Goal: Task Accomplishment & Management: Manage account settings

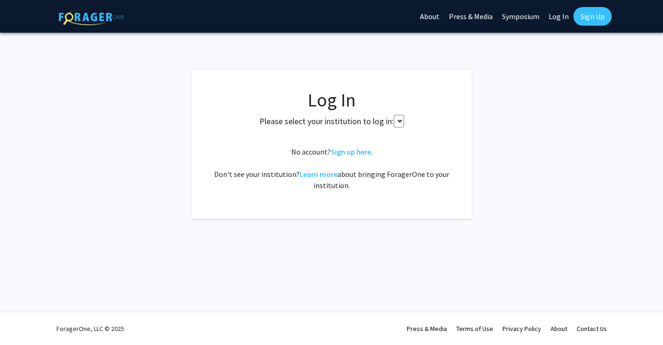
click at [394, 116] on select at bounding box center [399, 121] width 10 height 13
select select
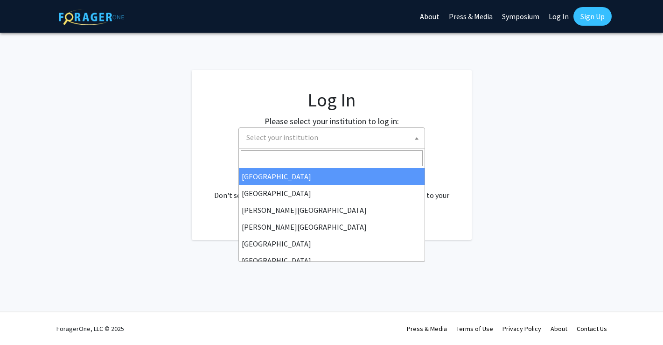
click at [360, 135] on span "Select your institution" at bounding box center [334, 137] width 182 height 19
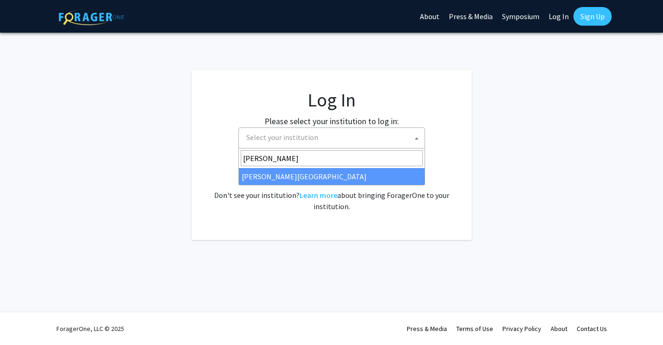
type input "wayne"
select select "21"
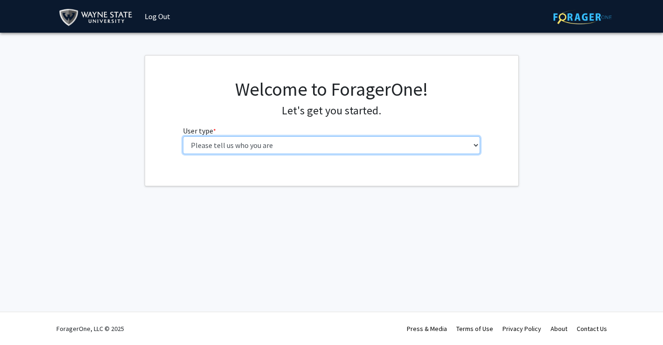
select select "1: undergrad"
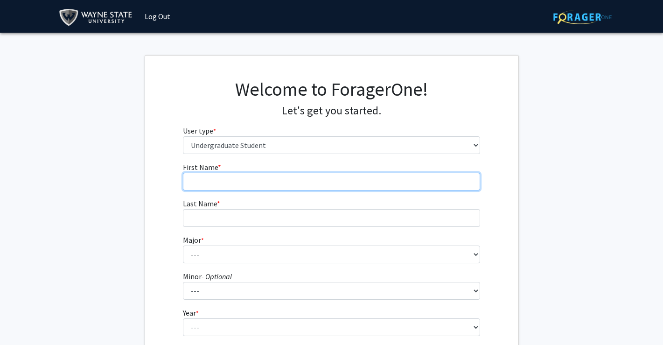
click at [279, 175] on input "First Name * required" at bounding box center [331, 182] width 297 height 18
type input "[PERSON_NAME]"
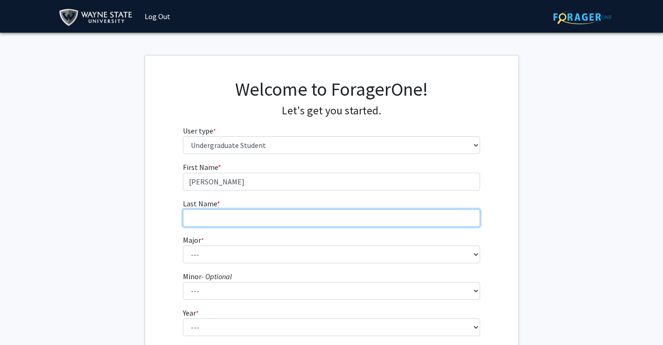
click at [279, 210] on input "Last Name * required" at bounding box center [331, 218] width 297 height 18
type input "[PERSON_NAME]"
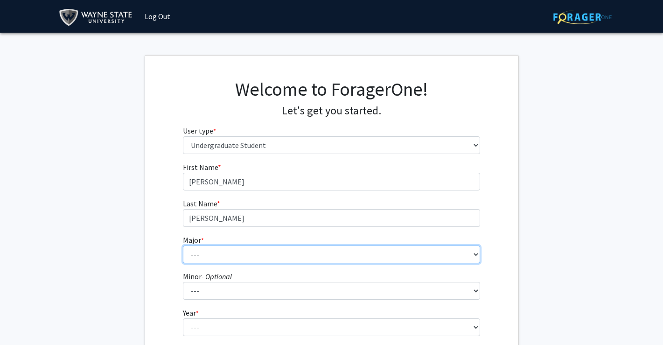
select select "40: 1820"
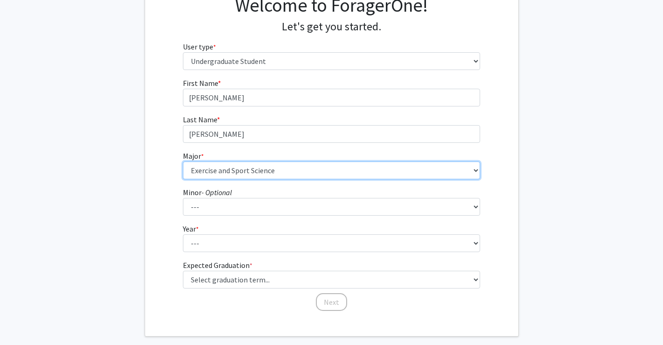
scroll to position [93, 0]
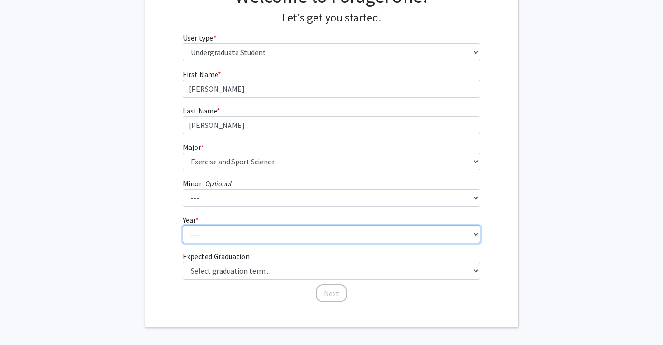
select select "4: senior"
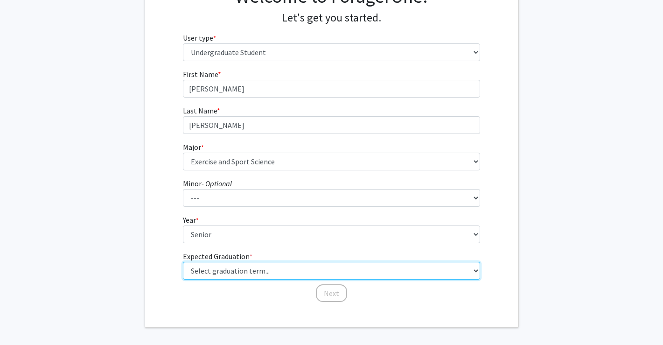
select select "7: fall_2026"
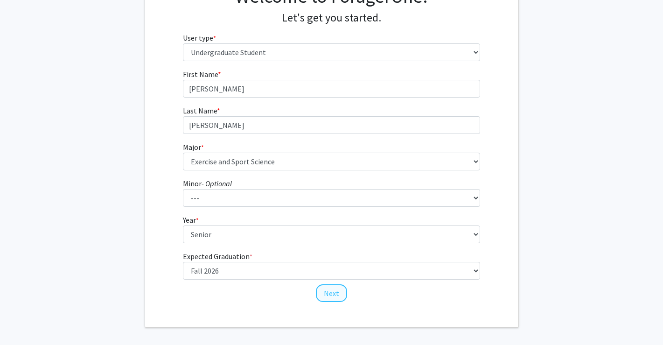
click at [332, 288] on button "Next" at bounding box center [331, 293] width 31 height 18
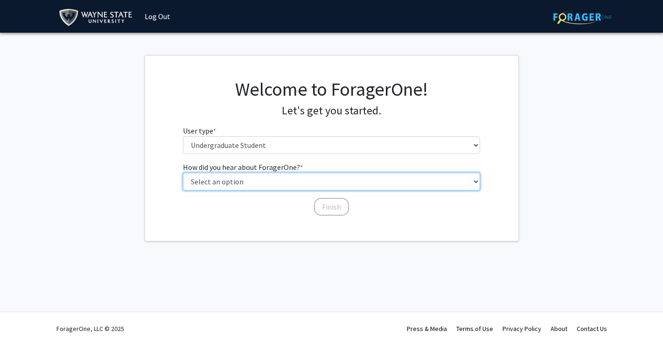
select select "3: university_website"
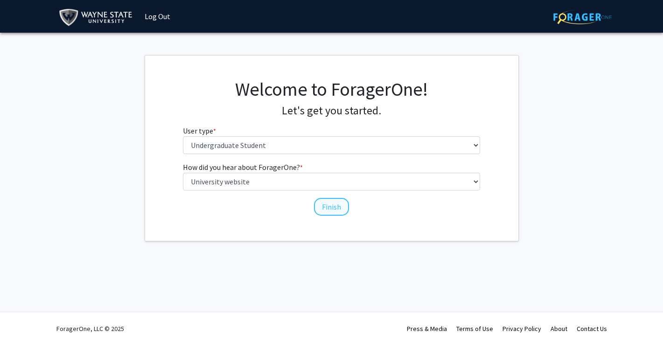
click at [321, 205] on button "Finish" at bounding box center [331, 207] width 35 height 18
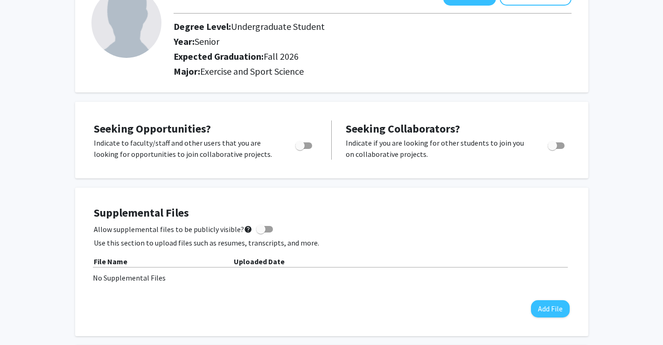
scroll to position [75, 0]
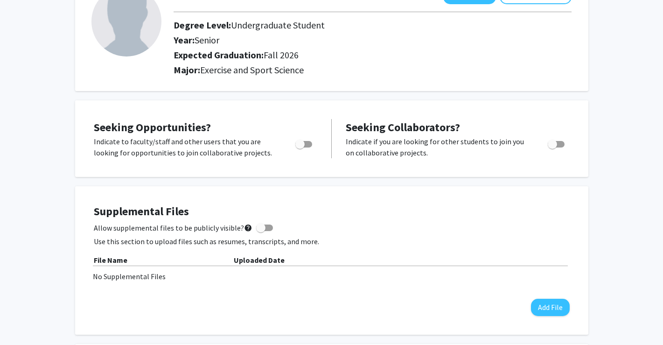
click at [556, 146] on span "Toggle" at bounding box center [552, 144] width 9 height 9
click at [552, 147] on input "Would you like to receive other student requests to work with you?" at bounding box center [552, 147] width 0 height 0
checkbox input "true"
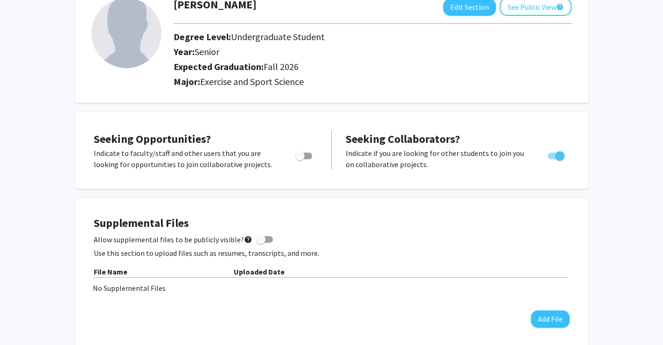
scroll to position [56, 0]
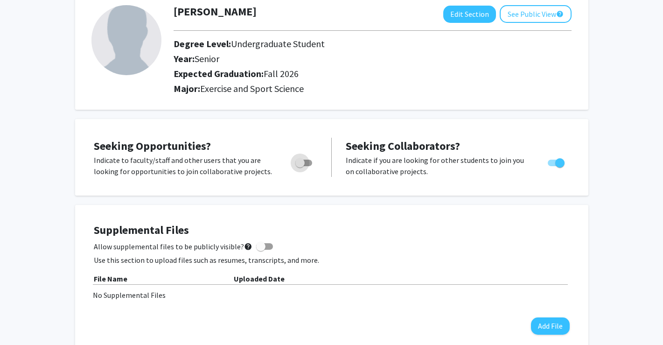
click at [303, 163] on span "Toggle" at bounding box center [299, 162] width 9 height 9
click at [300, 166] on input "Are you actively seeking opportunities?" at bounding box center [300, 166] width 0 height 0
checkbox input "true"
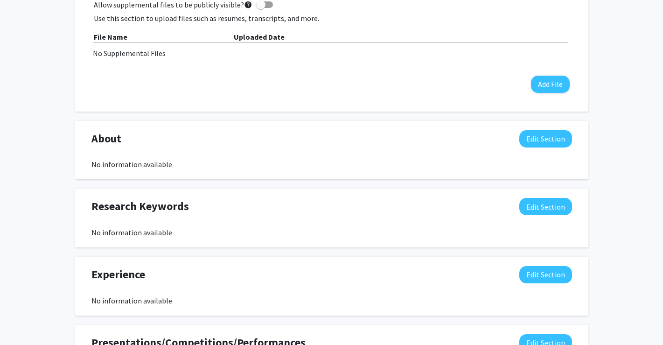
scroll to position [301, 0]
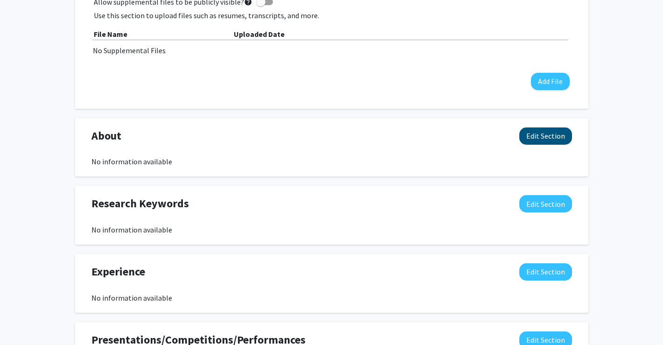
click at [528, 141] on button "Edit Section" at bounding box center [545, 135] width 53 height 17
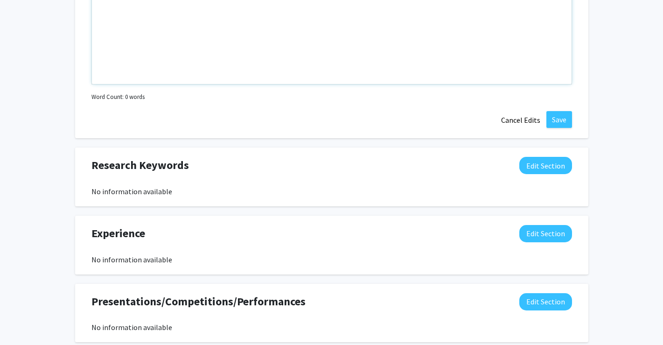
scroll to position [546, 0]
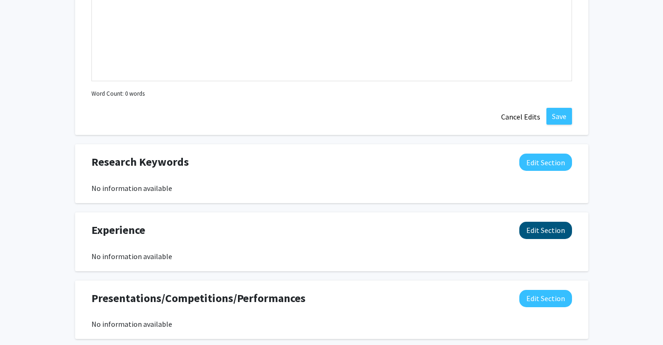
click at [529, 230] on button "Edit Section" at bounding box center [545, 230] width 53 height 17
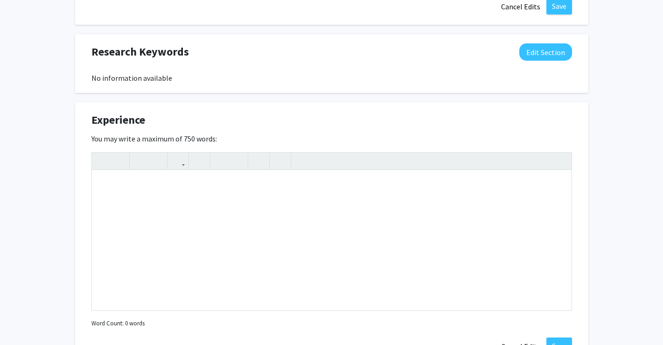
scroll to position [659, 0]
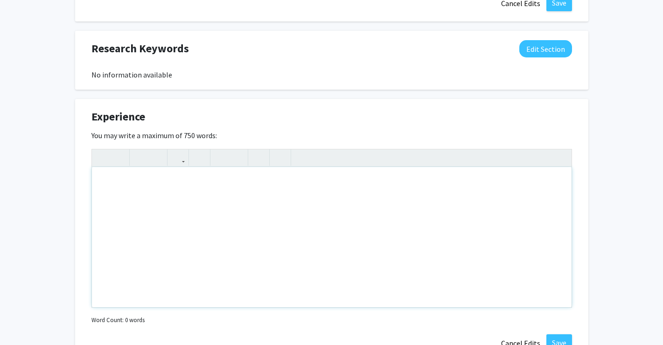
click at [205, 204] on div "Note to users with screen readers: Please deactivate our accessibility plugin f…" at bounding box center [332, 237] width 480 height 140
type textarea "I have some previous experience in various exercise science based labs. I also …"
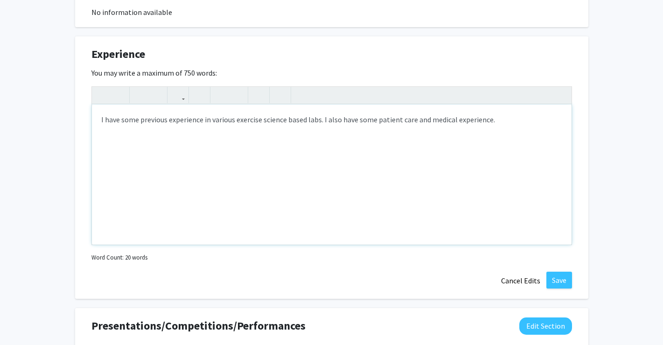
scroll to position [741, 0]
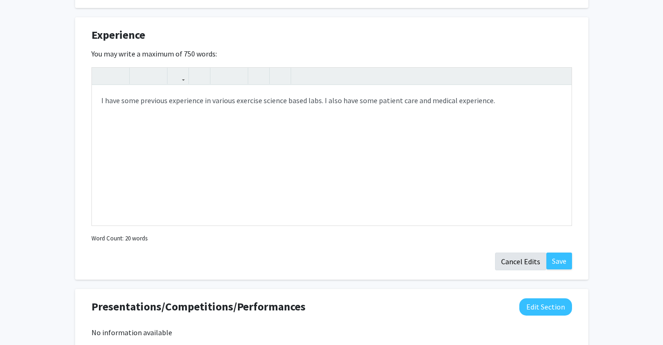
click at [521, 265] on button "Cancel Edits" at bounding box center [520, 261] width 51 height 18
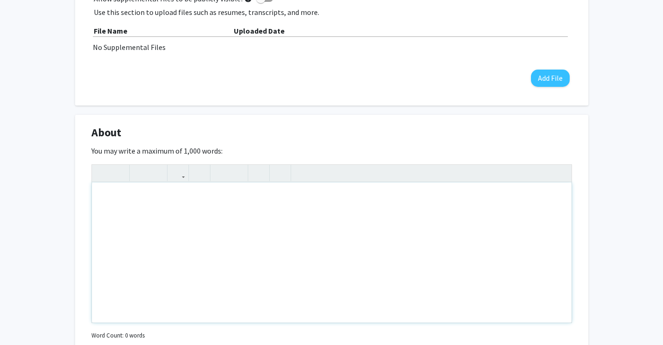
scroll to position [300, 0]
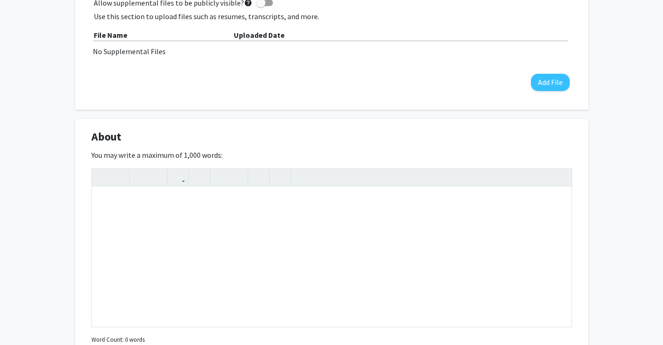
click at [641, 139] on div "[PERSON_NAME] Edit Section See Public View help Degree Level: Undergraduate Stu…" at bounding box center [331, 242] width 663 height 1017
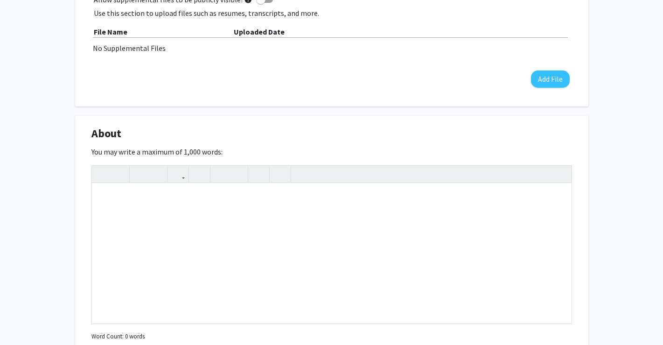
scroll to position [305, 0]
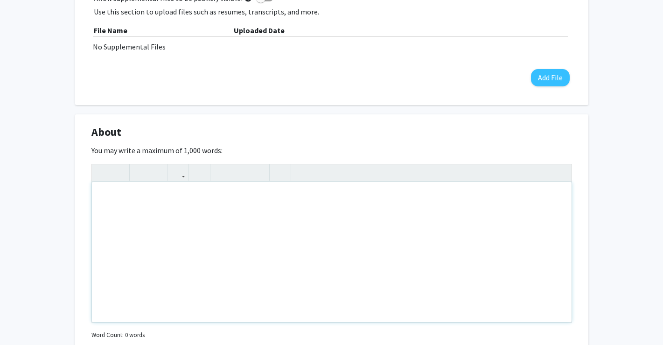
click at [263, 221] on div "Note to users with screen readers: Please deactivate our accessibility plugin f…" at bounding box center [332, 252] width 480 height 140
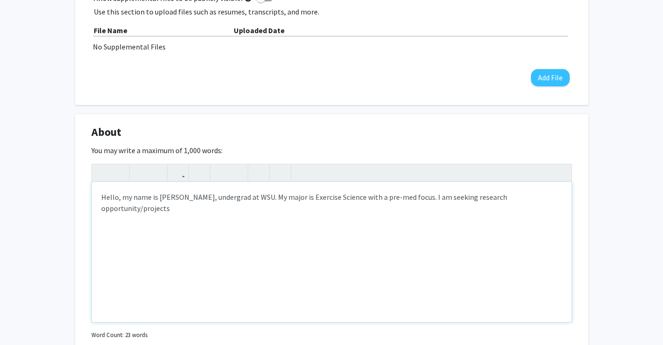
click at [532, 203] on div "Hello, my name is [PERSON_NAME], undergrad at WSU. My major is Exercise Science…" at bounding box center [332, 252] width 480 height 140
click at [532, 202] on div "Hello, my name is [PERSON_NAME], undergrad at WSU. My major is Exercise Science…" at bounding box center [332, 252] width 480 height 140
click at [453, 217] on div "Hello, my name is [PERSON_NAME], undergrad at WSU. My major is Exercise Science…" at bounding box center [332, 252] width 480 height 140
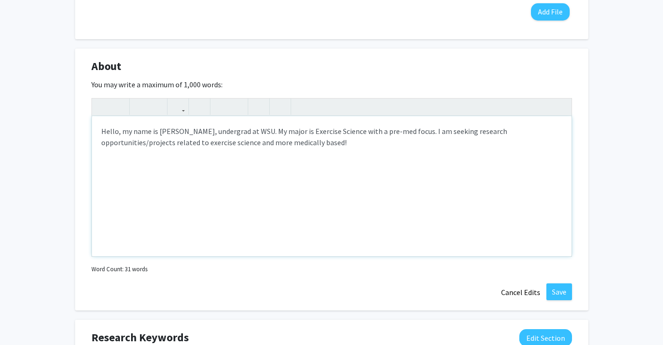
scroll to position [377, 0]
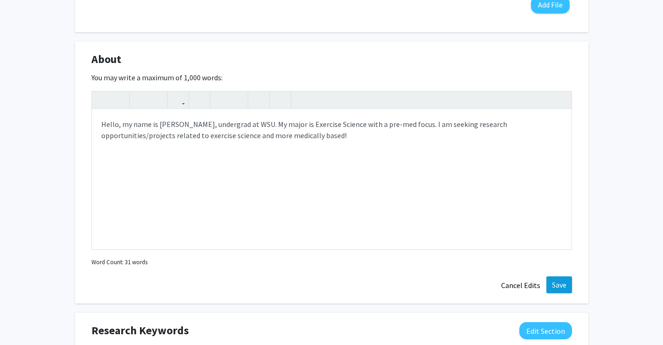
click at [557, 288] on button "Save" at bounding box center [559, 284] width 26 height 17
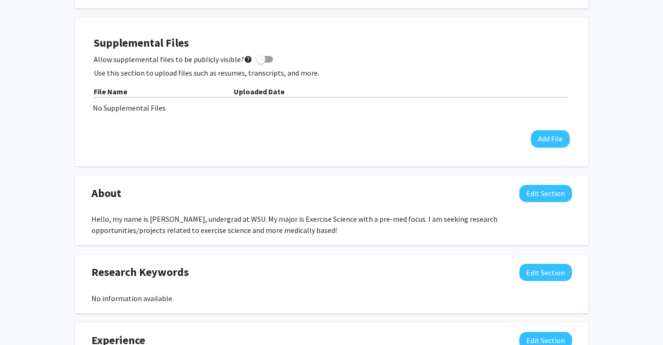
scroll to position [243, 0]
click at [531, 201] on button "Edit Section" at bounding box center [545, 193] width 53 height 17
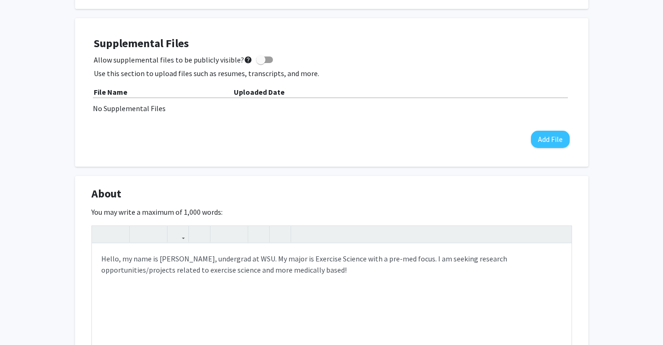
scroll to position [287, 0]
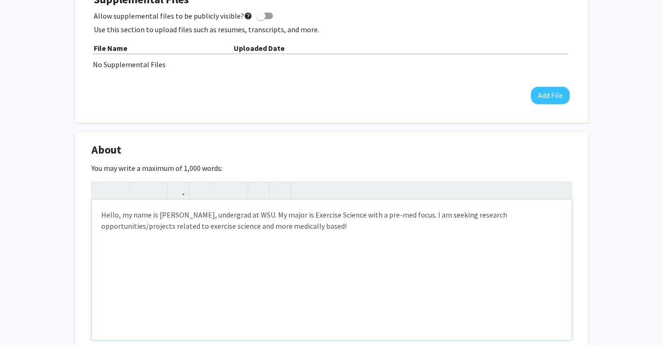
click at [266, 229] on div "Hello, my name is [PERSON_NAME], undergrad at WSU. My major is Exercise Science…" at bounding box center [332, 270] width 480 height 140
click at [293, 229] on div "Hello, my name is [PERSON_NAME], undergrad at WSU. My major is Exercise Science…" at bounding box center [332, 270] width 480 height 140
type textarea "Hello, my name is [PERSON_NAME], undergrad at WSU. My major is Exercise Science…"
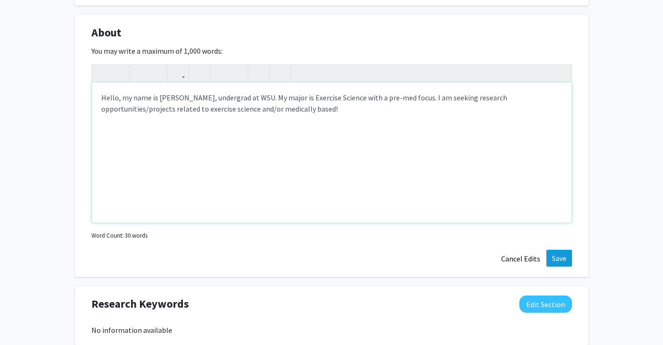
scroll to position [426, 0]
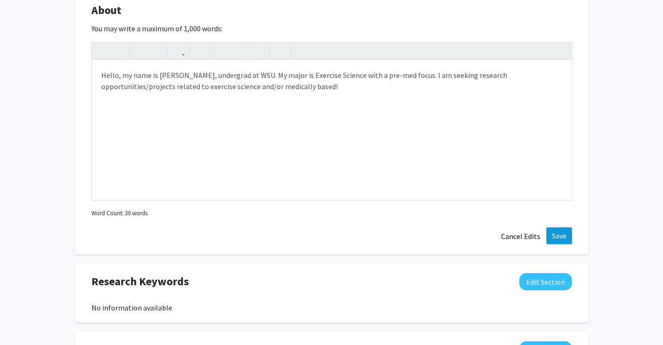
click at [564, 242] on button "Save" at bounding box center [559, 235] width 26 height 17
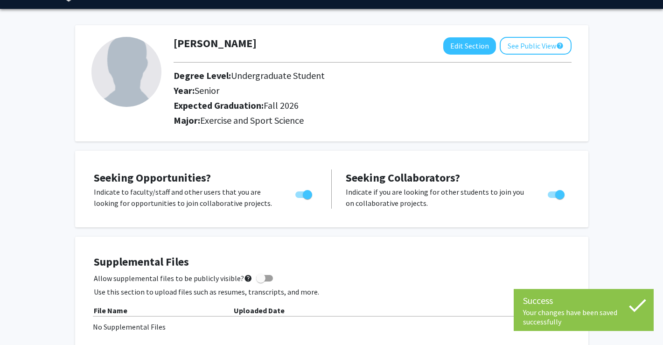
scroll to position [23, 0]
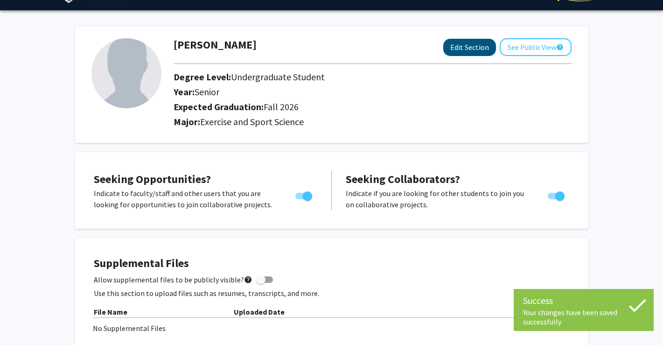
click at [463, 49] on button "Edit Section" at bounding box center [469, 47] width 53 height 17
select select "senior"
select select "35: fall_2026"
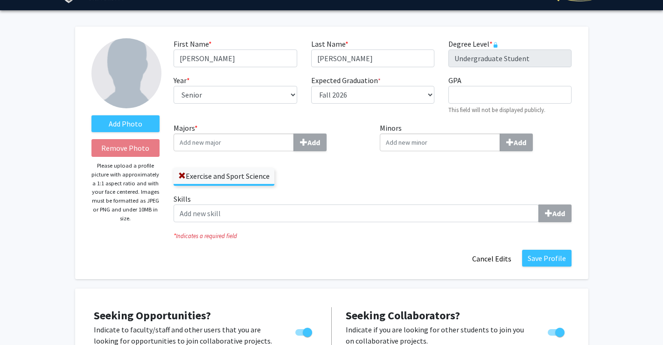
click at [245, 147] on input "Majors * Add" at bounding box center [234, 142] width 120 height 18
type input "pre-med"
click at [310, 144] on button "Add" at bounding box center [309, 142] width 33 height 18
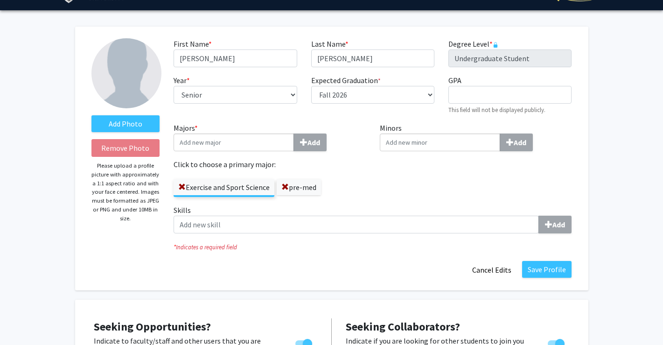
click at [380, 175] on div "Minors Add" at bounding box center [476, 163] width 206 height 82
click at [287, 190] on span at bounding box center [284, 186] width 7 height 7
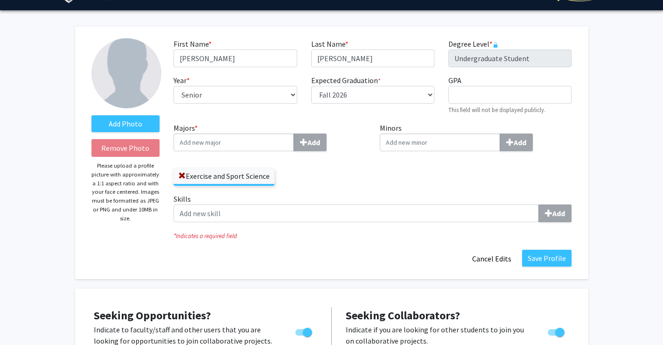
click at [248, 145] on input "Majors * Add" at bounding box center [234, 142] width 120 height 18
type input "Pre-Med"
click at [310, 144] on button "Add" at bounding box center [309, 142] width 33 height 18
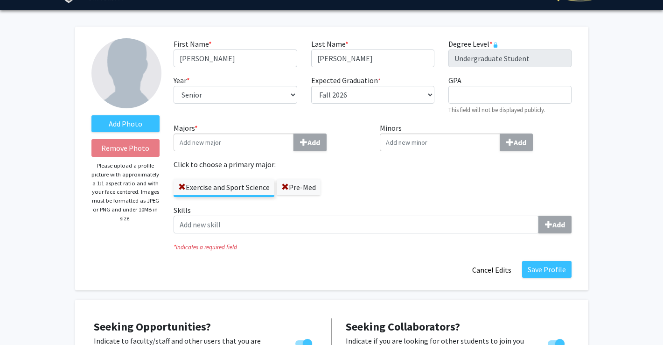
click at [376, 182] on div "Minors Add" at bounding box center [476, 163] width 206 height 82
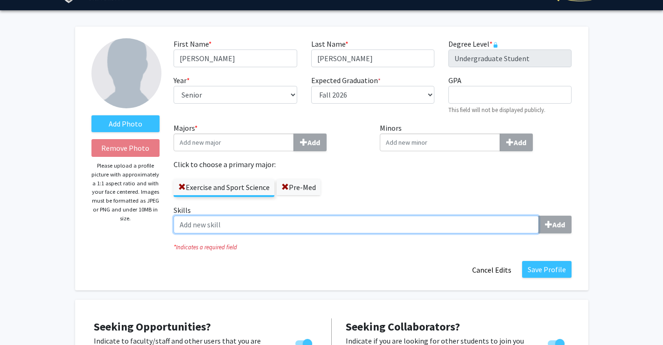
click at [364, 227] on input "Skills Add" at bounding box center [356, 225] width 365 height 18
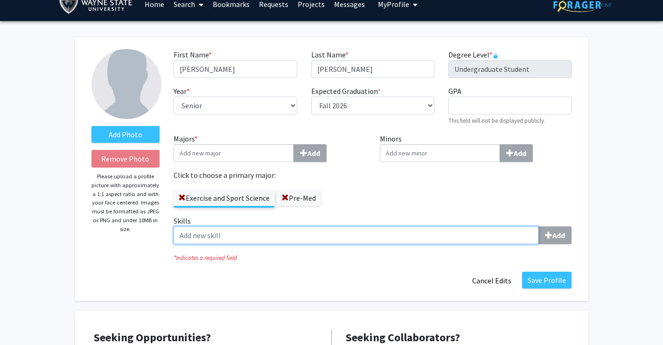
scroll to position [12, 0]
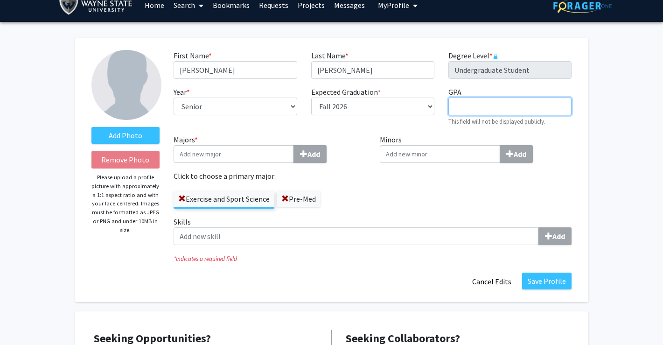
click at [469, 106] on input "GPA required" at bounding box center [509, 107] width 123 height 18
click at [145, 272] on div "Add Photo Remove Photo Please upload a profile picture with approximately a 1:1…" at bounding box center [125, 170] width 83 height 240
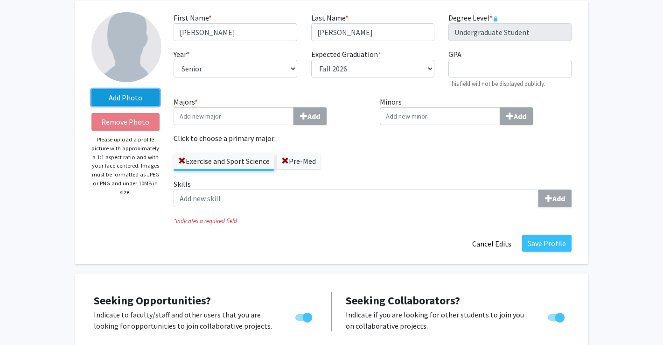
click at [117, 99] on label "Add Photo" at bounding box center [125, 97] width 69 height 17
click at [0, 0] on input "Add Photo" at bounding box center [0, 0] width 0 height 0
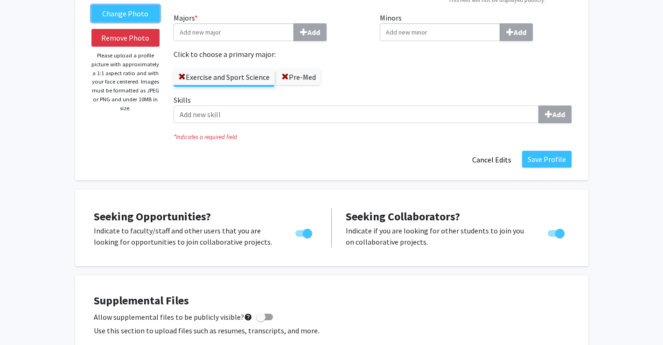
scroll to position [135, 0]
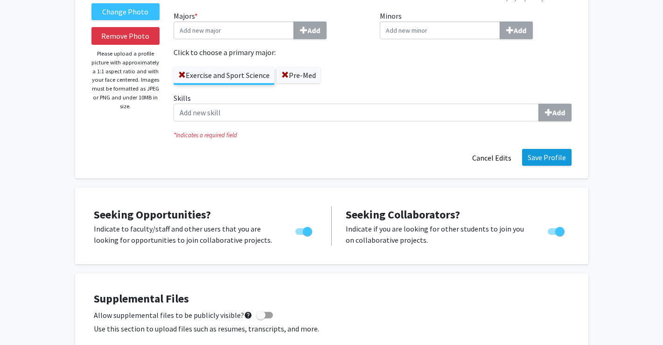
click at [536, 161] on button "Save Profile" at bounding box center [546, 157] width 49 height 17
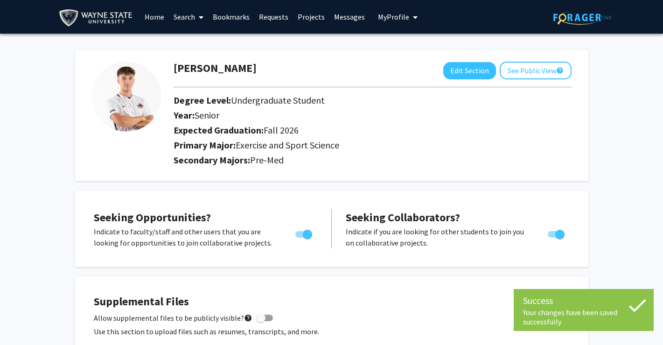
scroll to position [0, 0]
click at [269, 21] on link "Requests" at bounding box center [273, 16] width 39 height 33
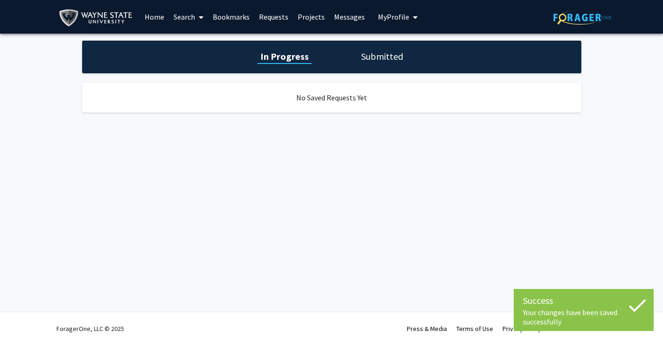
click at [382, 65] on div "In Progress Submitted" at bounding box center [331, 57] width 499 height 33
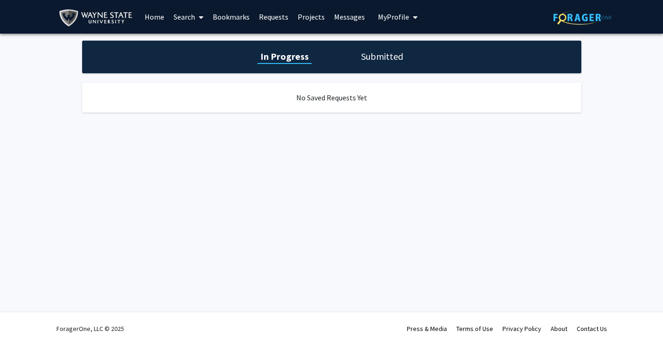
click at [394, 52] on h1 "Submitted" at bounding box center [382, 56] width 48 height 13
click at [297, 64] on div "In Progress Submitted" at bounding box center [331, 57] width 499 height 33
click at [190, 23] on link "Search" at bounding box center [188, 16] width 39 height 33
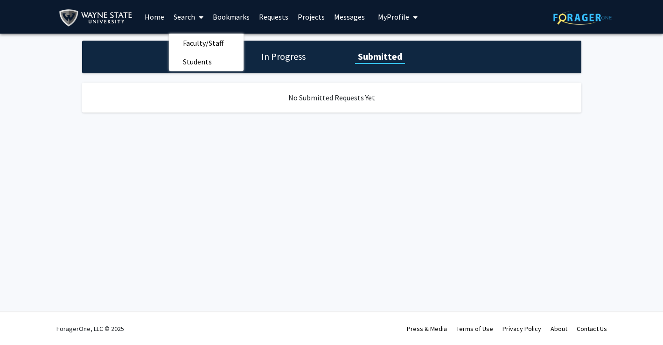
click at [269, 60] on h1 "In Progress" at bounding box center [283, 56] width 50 height 13
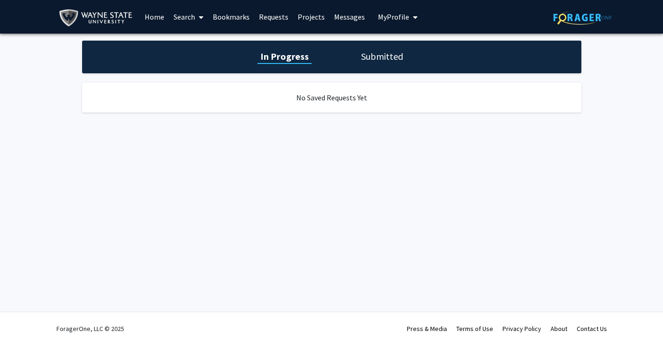
click at [189, 17] on link "Search" at bounding box center [188, 16] width 39 height 33
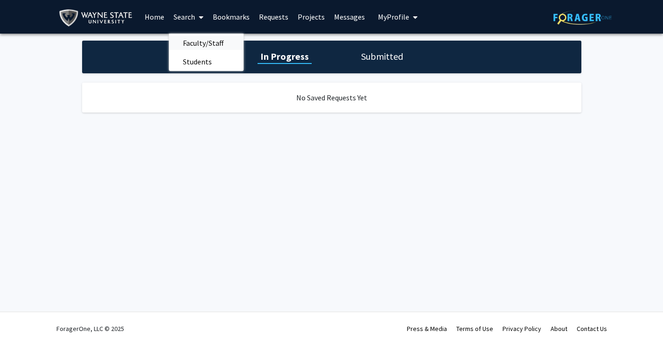
click at [190, 48] on span "Faculty/Staff" at bounding box center [203, 43] width 69 height 19
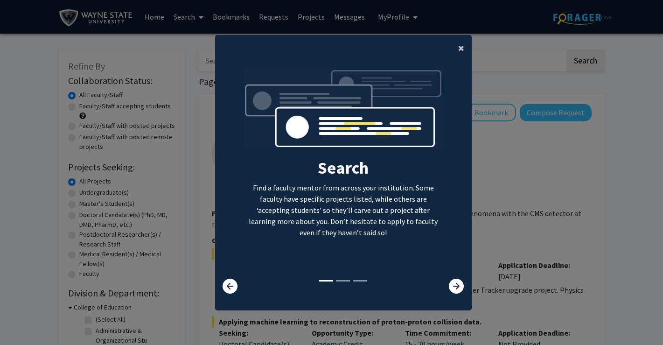
click at [462, 45] on span "×" at bounding box center [461, 48] width 6 height 14
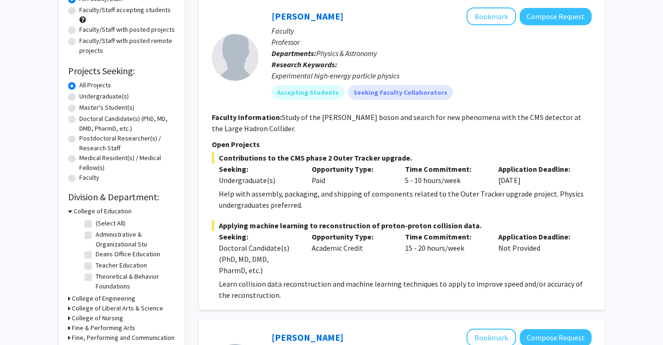
scroll to position [94, 0]
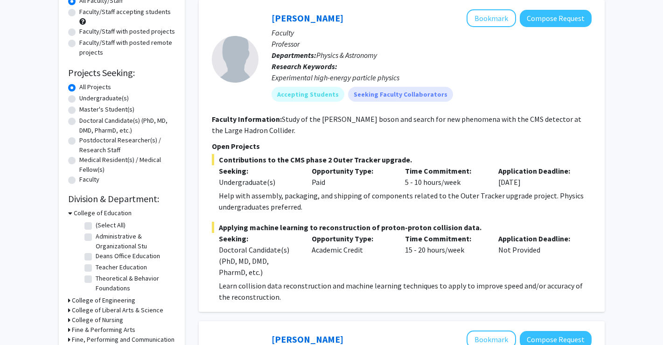
click at [96, 101] on label "Undergraduate(s)" at bounding box center [103, 98] width 49 height 10
click at [85, 99] on input "Undergraduate(s)" at bounding box center [82, 96] width 6 height 6
radio input "true"
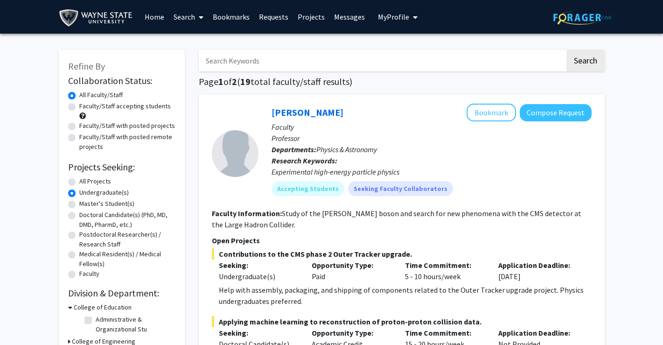
click at [79, 108] on label "Faculty/Staff accepting students" at bounding box center [124, 106] width 91 height 10
click at [79, 107] on input "Faculty/Staff accepting students" at bounding box center [82, 104] width 6 height 6
radio input "true"
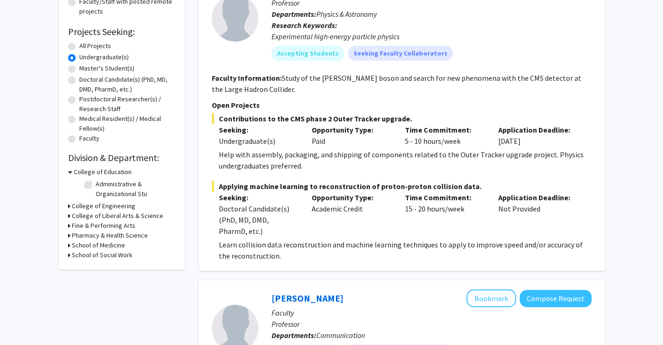
scroll to position [137, 0]
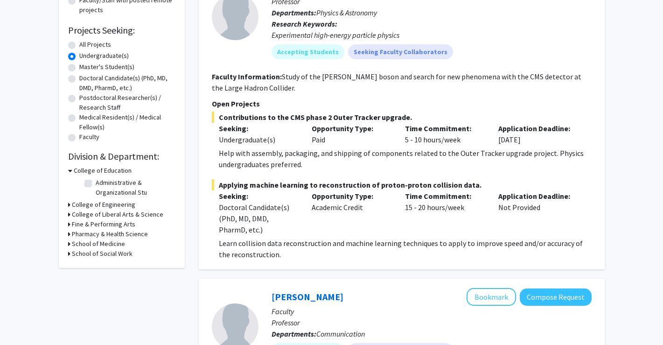
click at [70, 172] on icon at bounding box center [70, 171] width 4 height 10
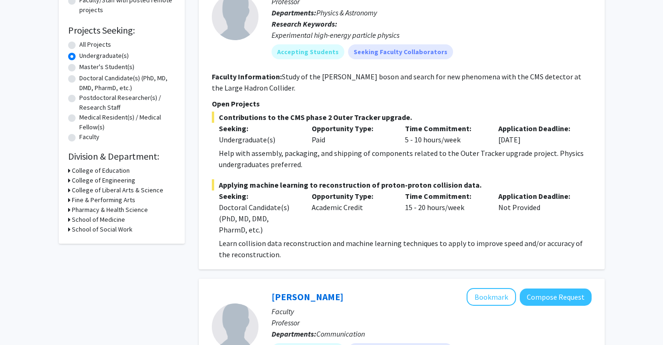
click at [70, 222] on div "School of Medicine" at bounding box center [121, 220] width 107 height 10
click at [68, 221] on icon at bounding box center [69, 220] width 2 height 10
click at [68, 221] on icon at bounding box center [70, 220] width 4 height 10
click at [69, 211] on icon at bounding box center [69, 210] width 2 height 10
click at [69, 211] on icon at bounding box center [70, 210] width 4 height 10
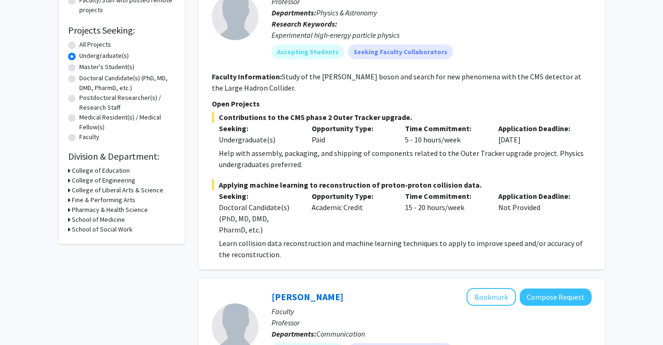
click at [69, 193] on icon at bounding box center [69, 190] width 2 height 10
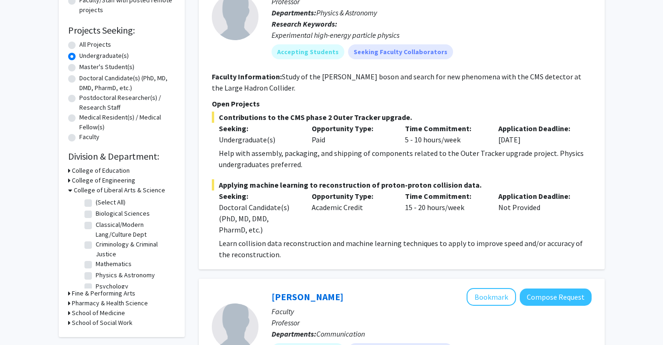
click at [72, 191] on div "College of Liberal Arts & Science" at bounding box center [121, 190] width 107 height 10
click at [70, 190] on icon at bounding box center [70, 190] width 4 height 10
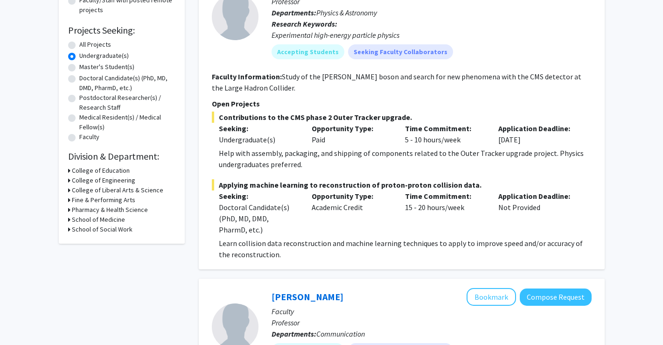
click at [70, 184] on icon at bounding box center [69, 180] width 2 height 10
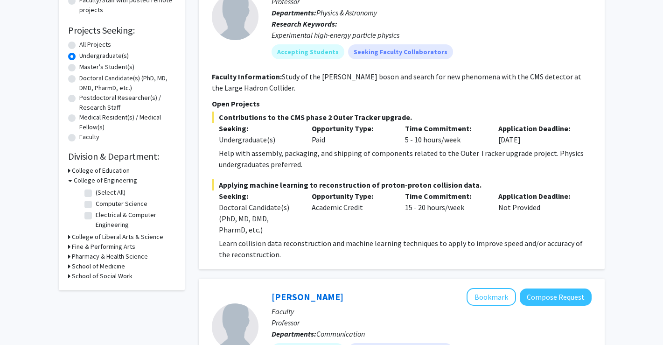
click at [70, 183] on icon at bounding box center [70, 180] width 4 height 10
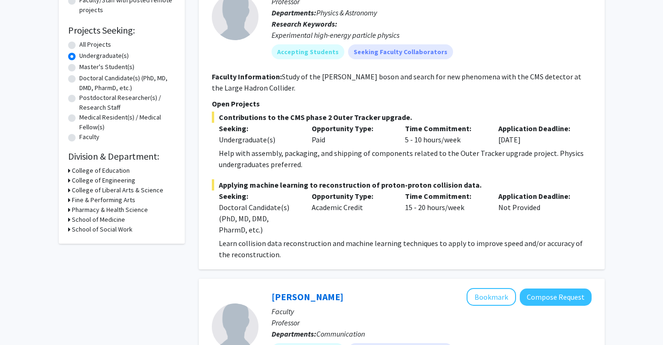
click at [69, 173] on icon at bounding box center [69, 171] width 2 height 10
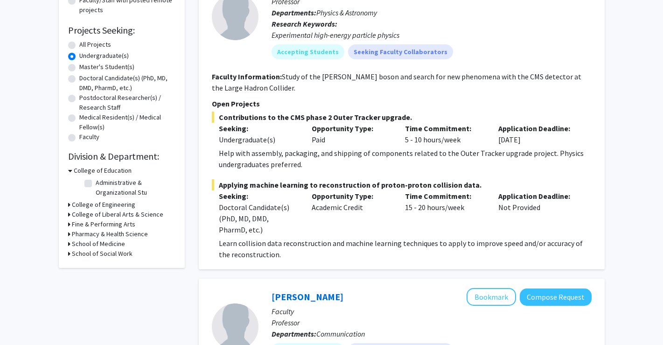
click at [69, 173] on icon at bounding box center [70, 171] width 4 height 10
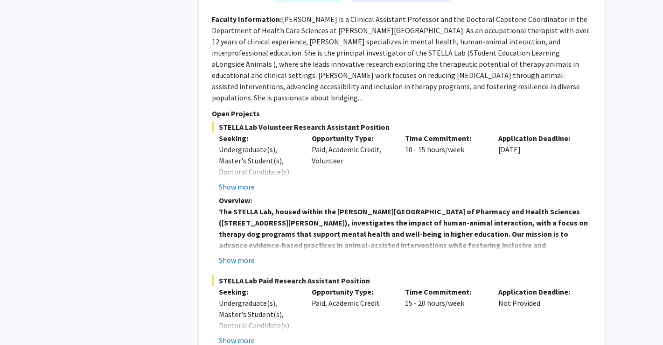
scroll to position [1009, 0]
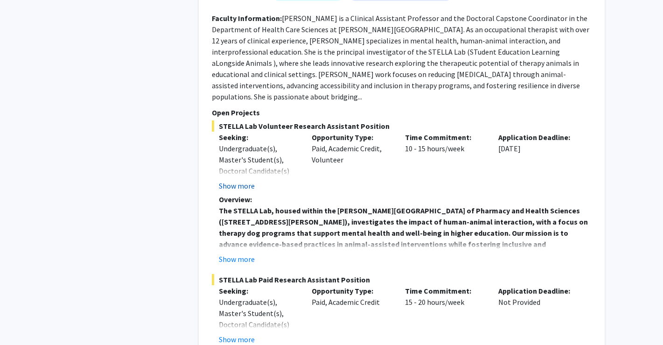
click at [239, 180] on button "Show more" at bounding box center [237, 185] width 36 height 11
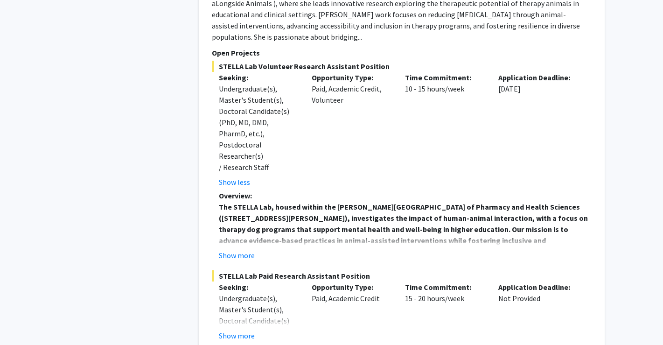
scroll to position [1131, 0]
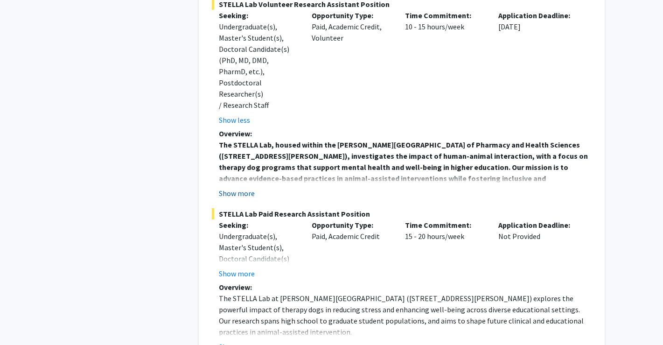
click at [245, 188] on button "Show more" at bounding box center [237, 193] width 36 height 11
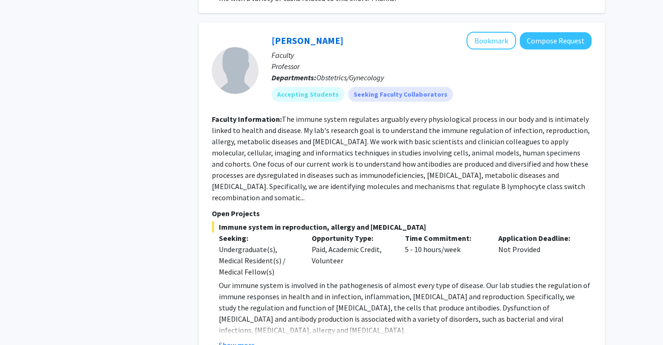
scroll to position [2135, 0]
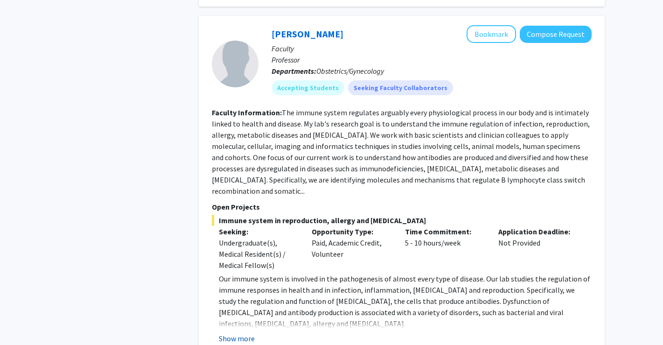
click at [234, 333] on button "Show more" at bounding box center [237, 338] width 36 height 11
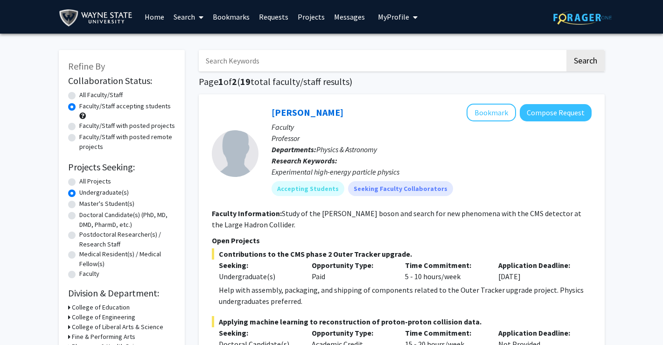
scroll to position [0, 0]
